Goal: Transaction & Acquisition: Purchase product/service

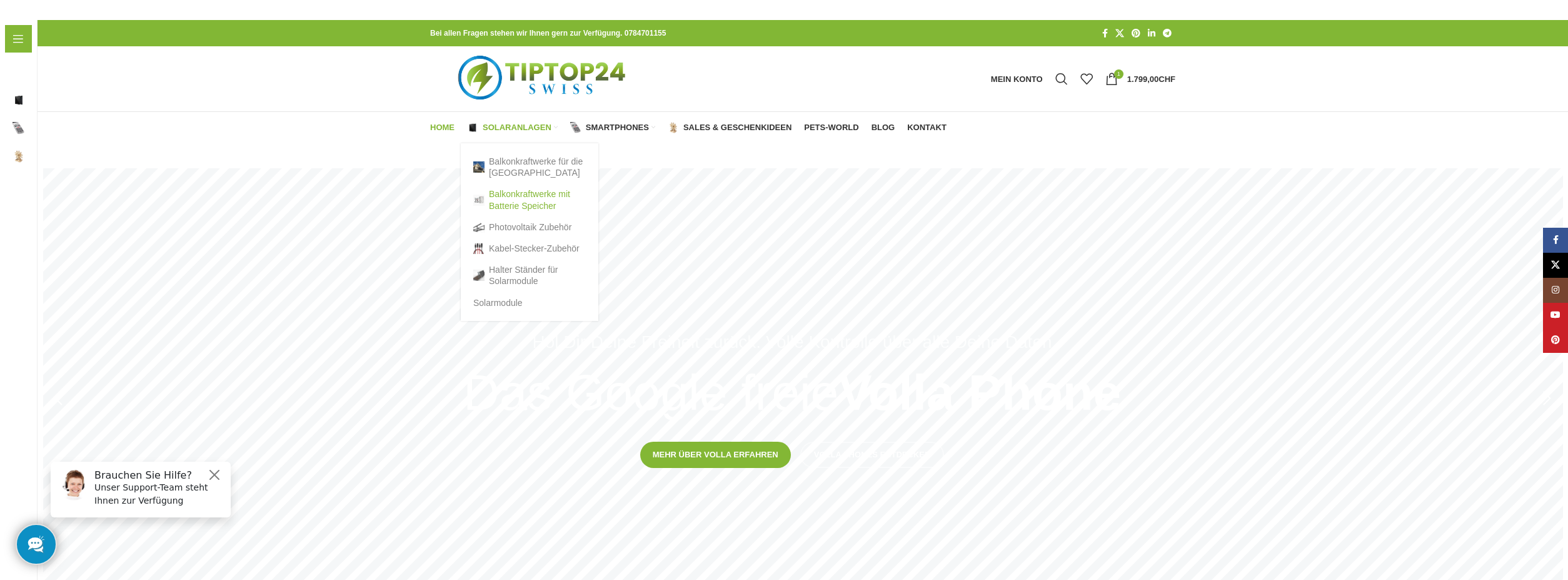
click at [515, 198] on link "Balkonkraftwerke mit Batterie Speicher" at bounding box center [529, 199] width 113 height 32
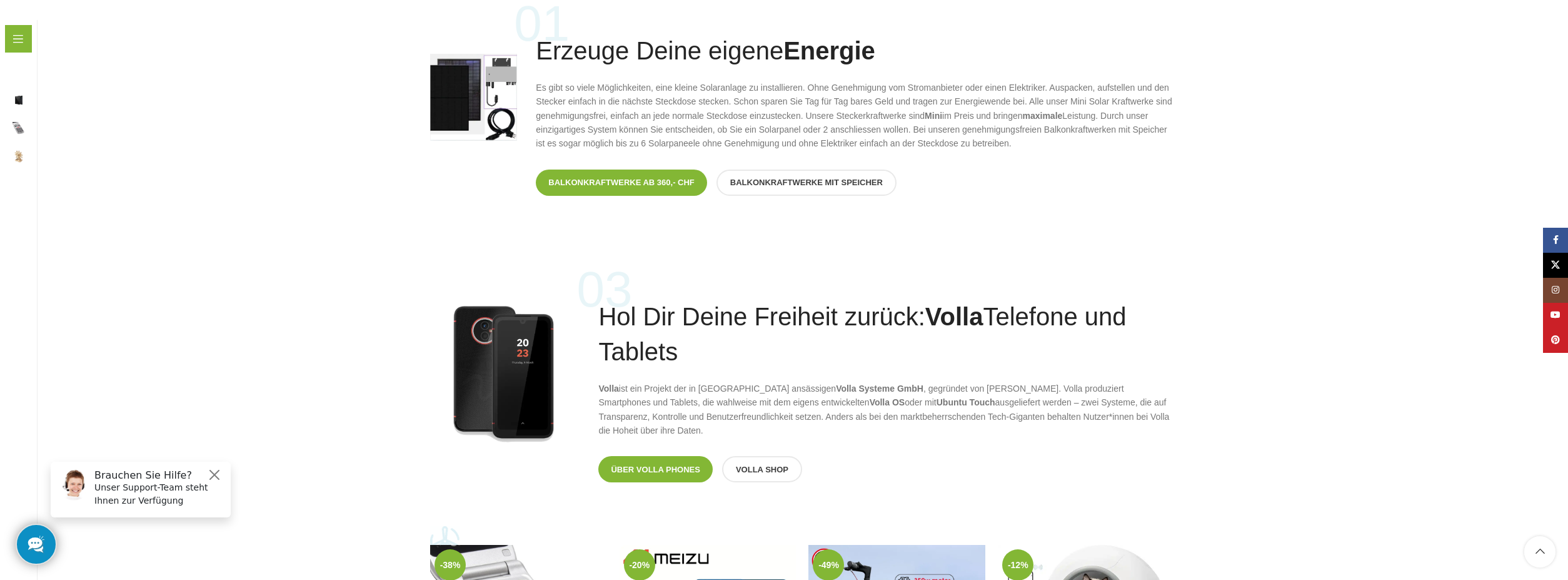
scroll to position [1501, 0]
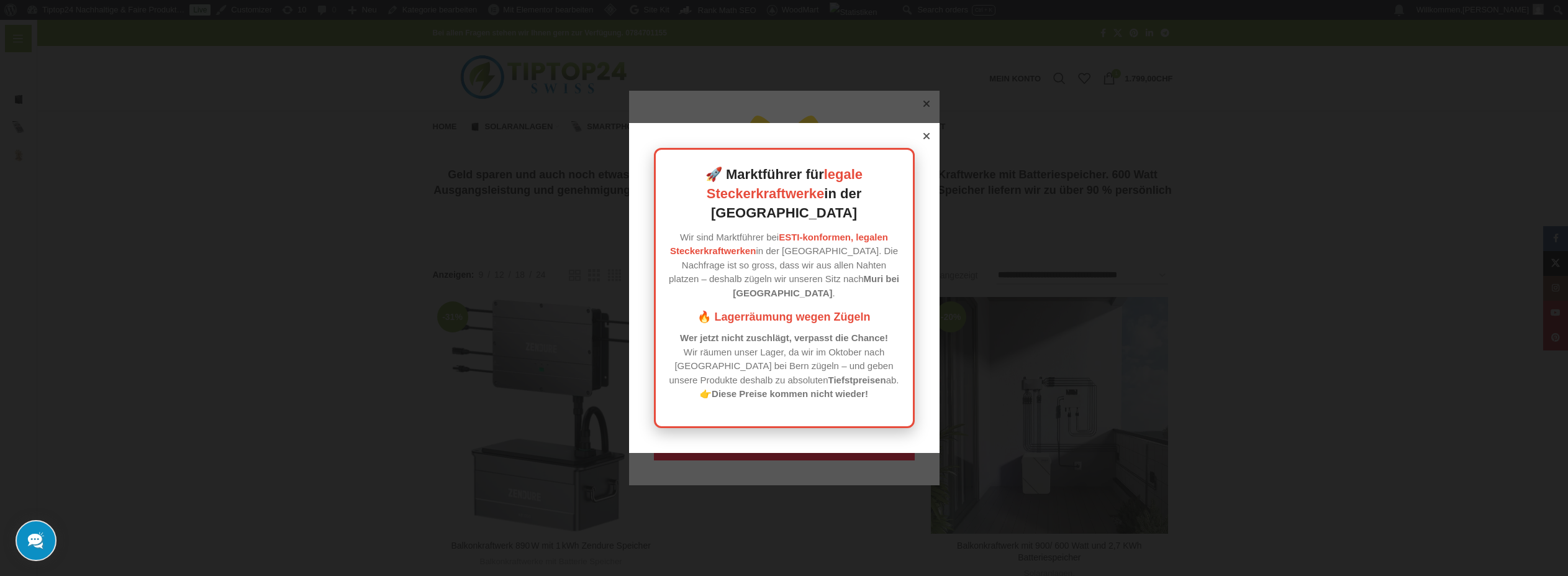
click at [924, 142] on div at bounding box center [926, 136] width 11 height 11
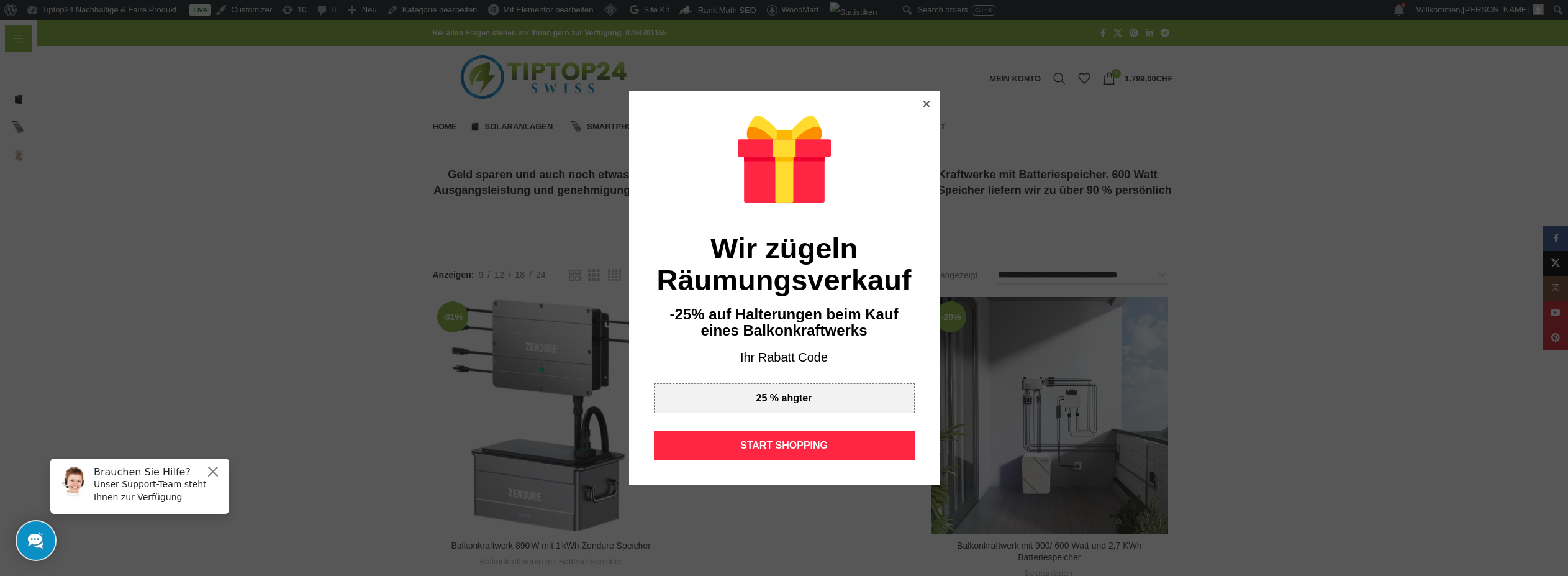
click at [923, 98] on div "Wir zügeln Räumungsverkauf -25% auf Halterungen beim Kauf eines Balkonkraftwerk…" at bounding box center [784, 288] width 311 height 395
click at [923, 99] on div at bounding box center [926, 103] width 11 height 11
